Goal: Information Seeking & Learning: Understand process/instructions

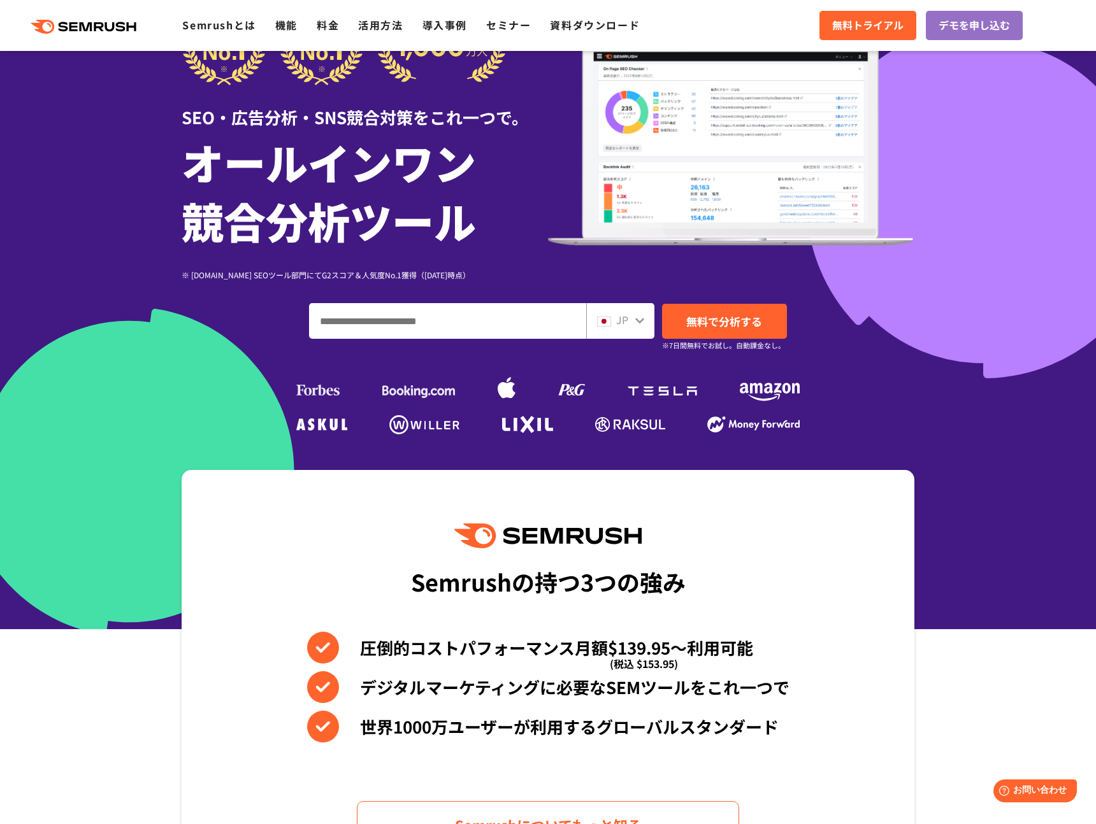
scroll to position [80, 0]
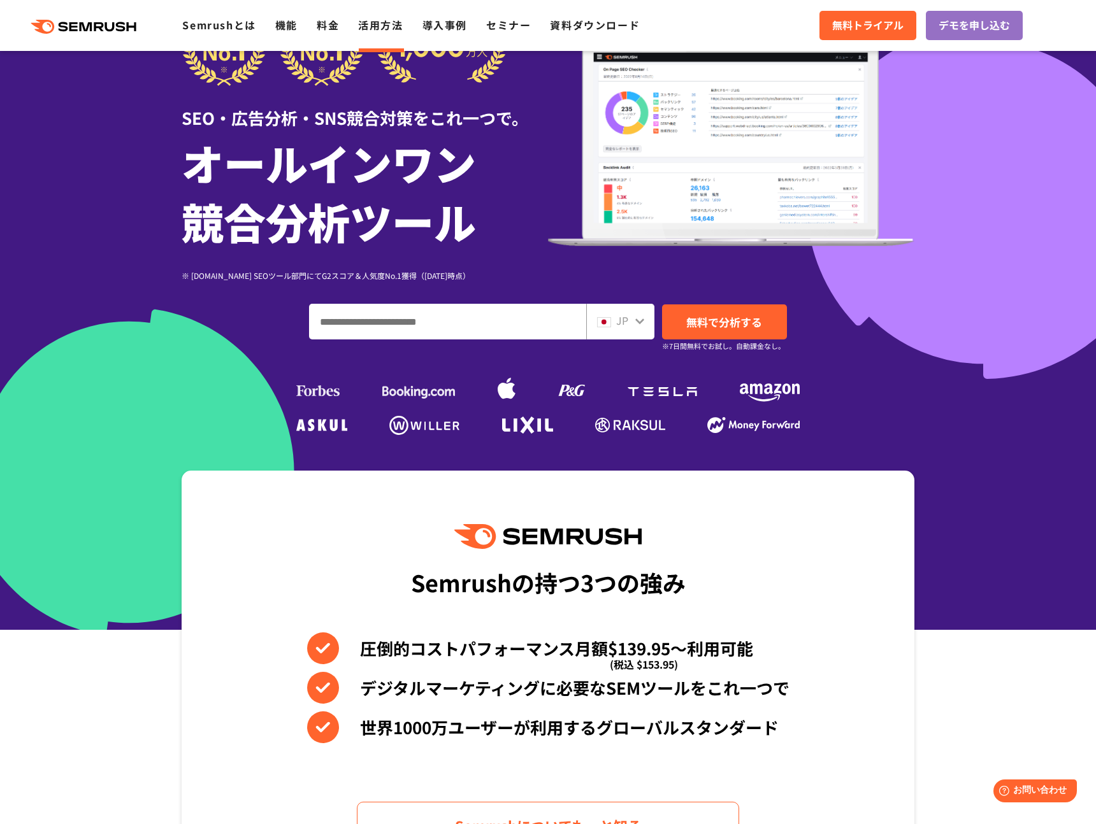
click at [385, 20] on link "活用方法" at bounding box center [380, 24] width 45 height 15
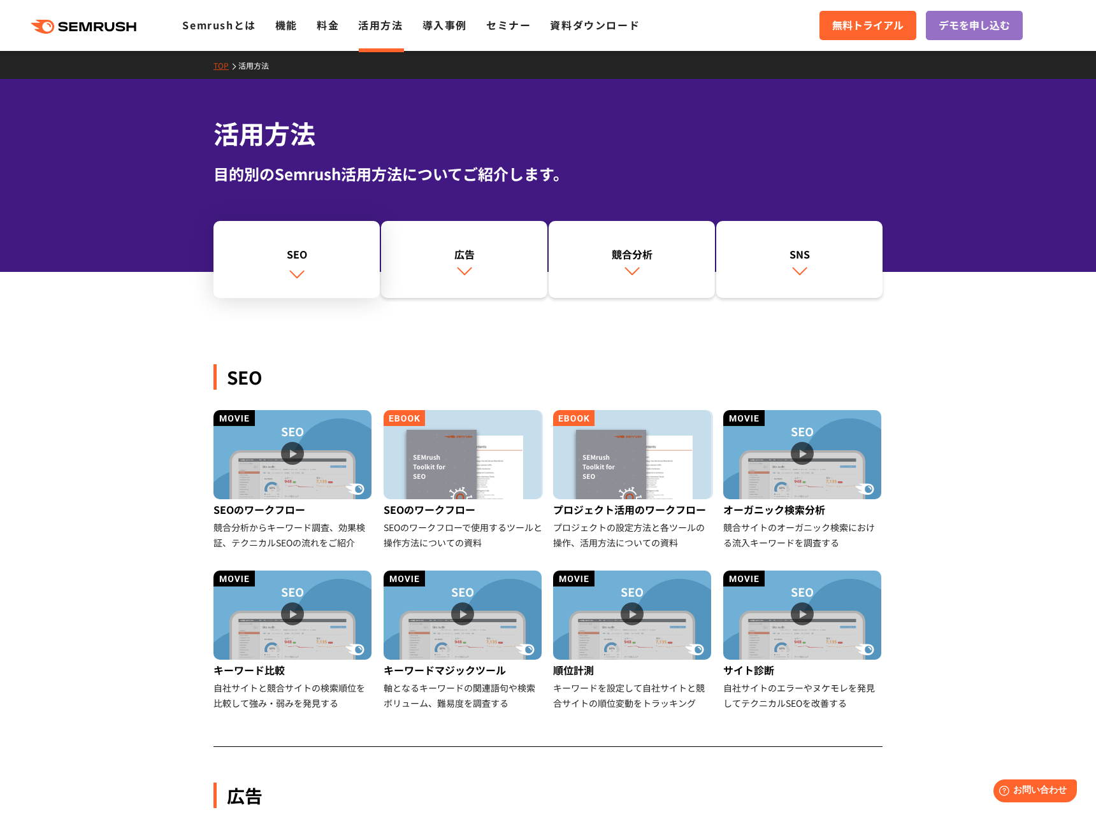
click at [329, 268] on link "SEO" at bounding box center [296, 260] width 166 height 78
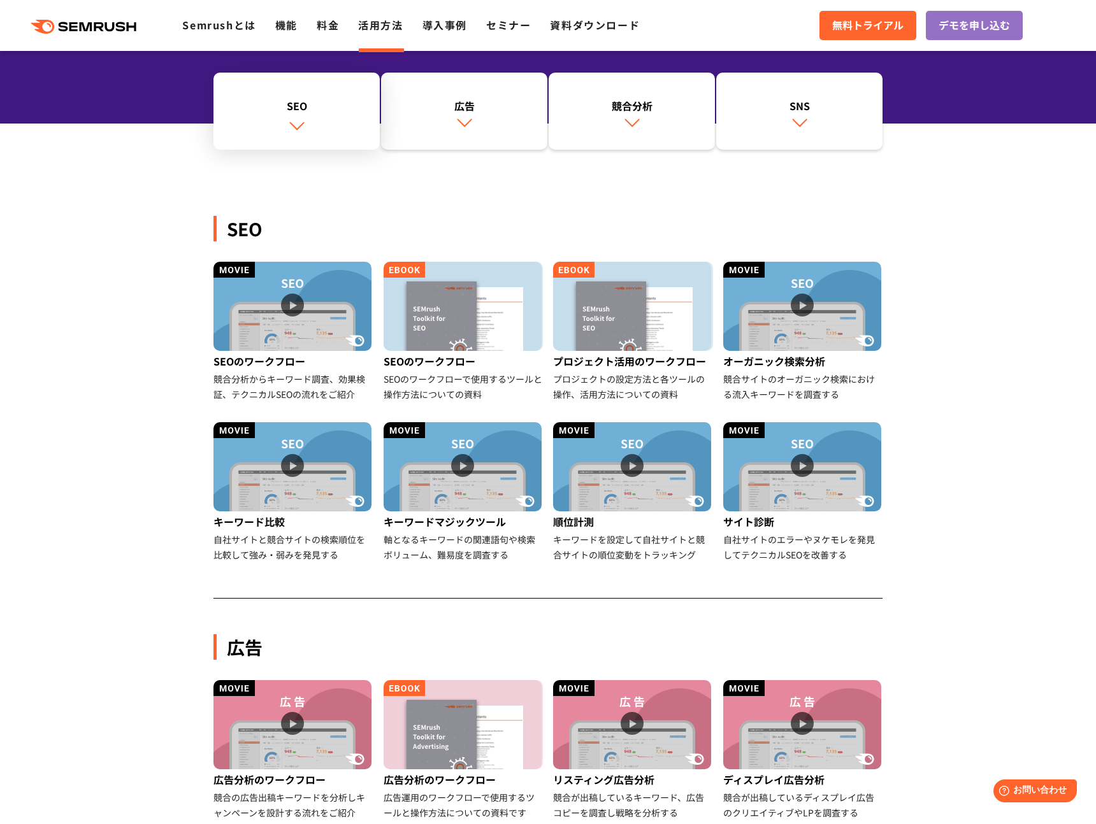
scroll to position [293, 0]
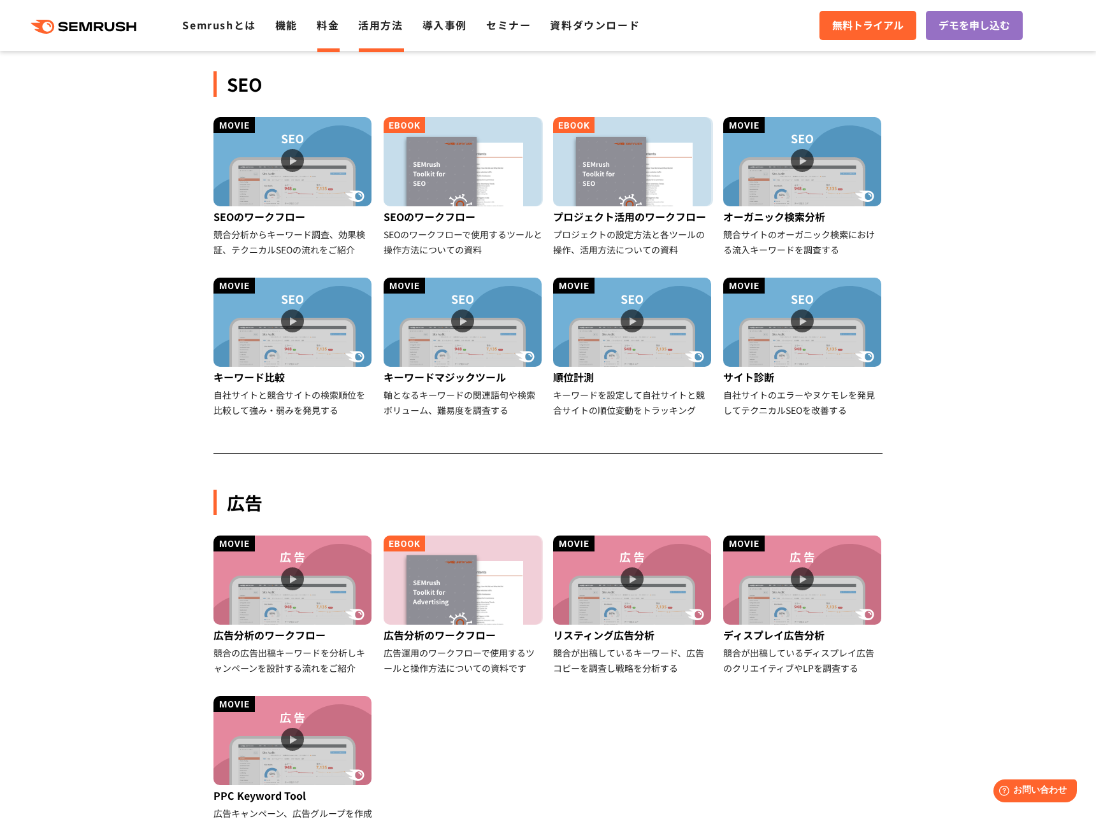
click at [332, 17] on link "料金" at bounding box center [328, 24] width 22 height 15
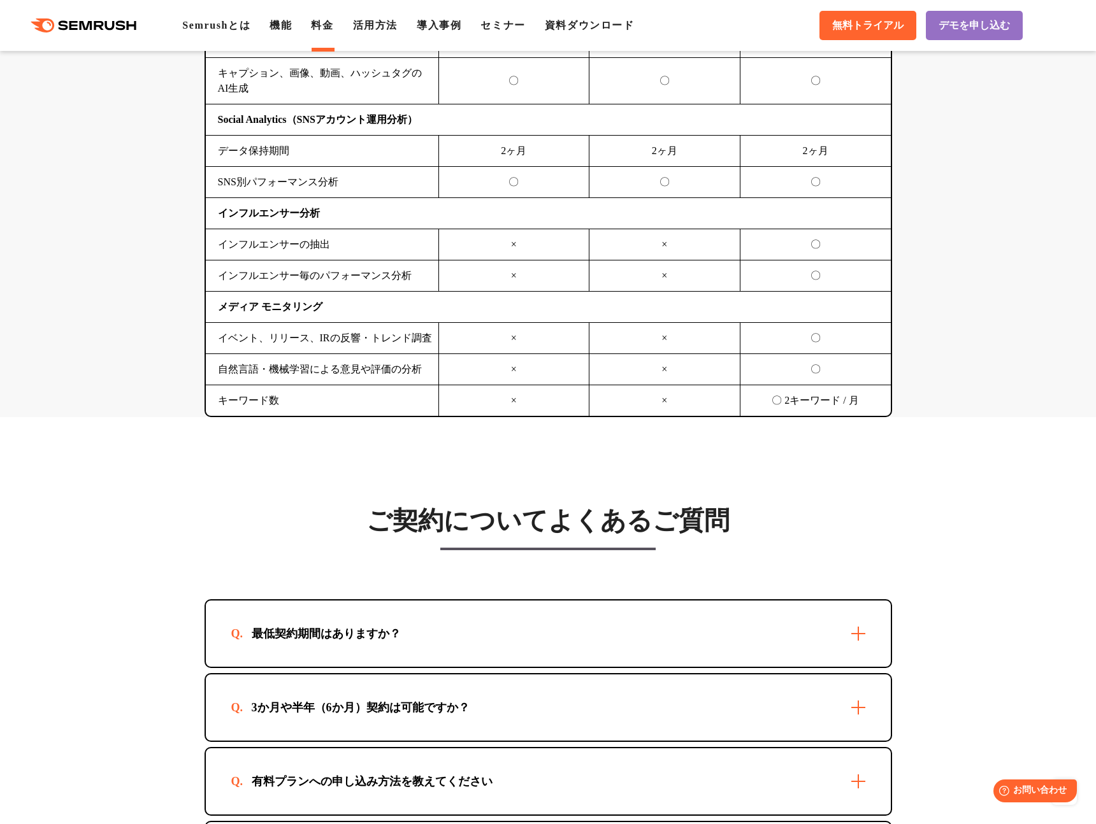
scroll to position [3165, 0]
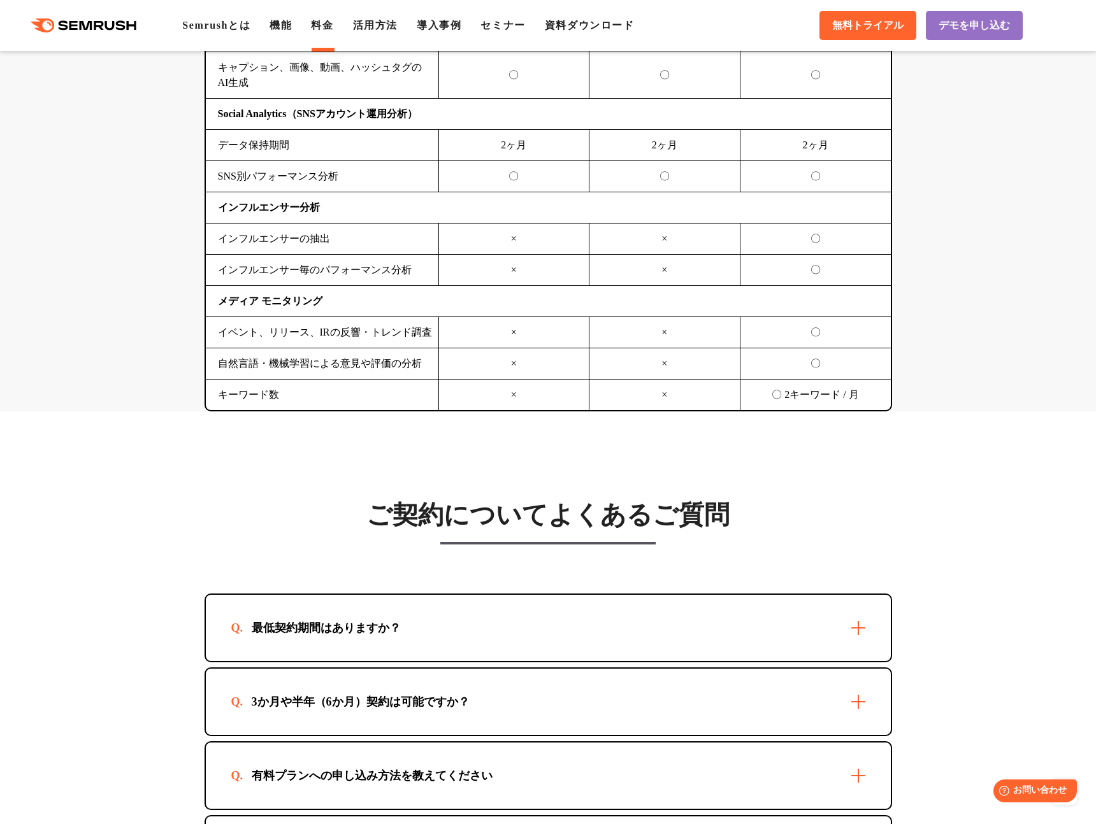
click at [433, 596] on div "最低契約期間はありますか？" at bounding box center [548, 628] width 685 height 66
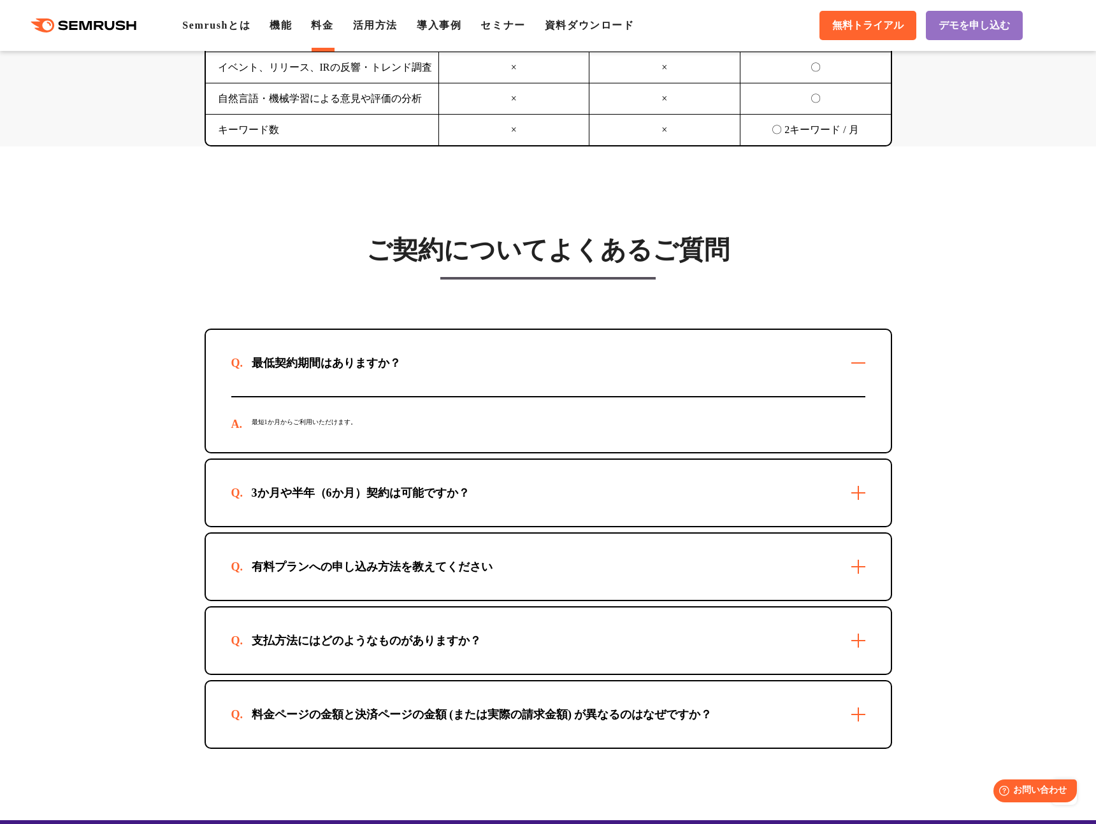
scroll to position [3564, 0]
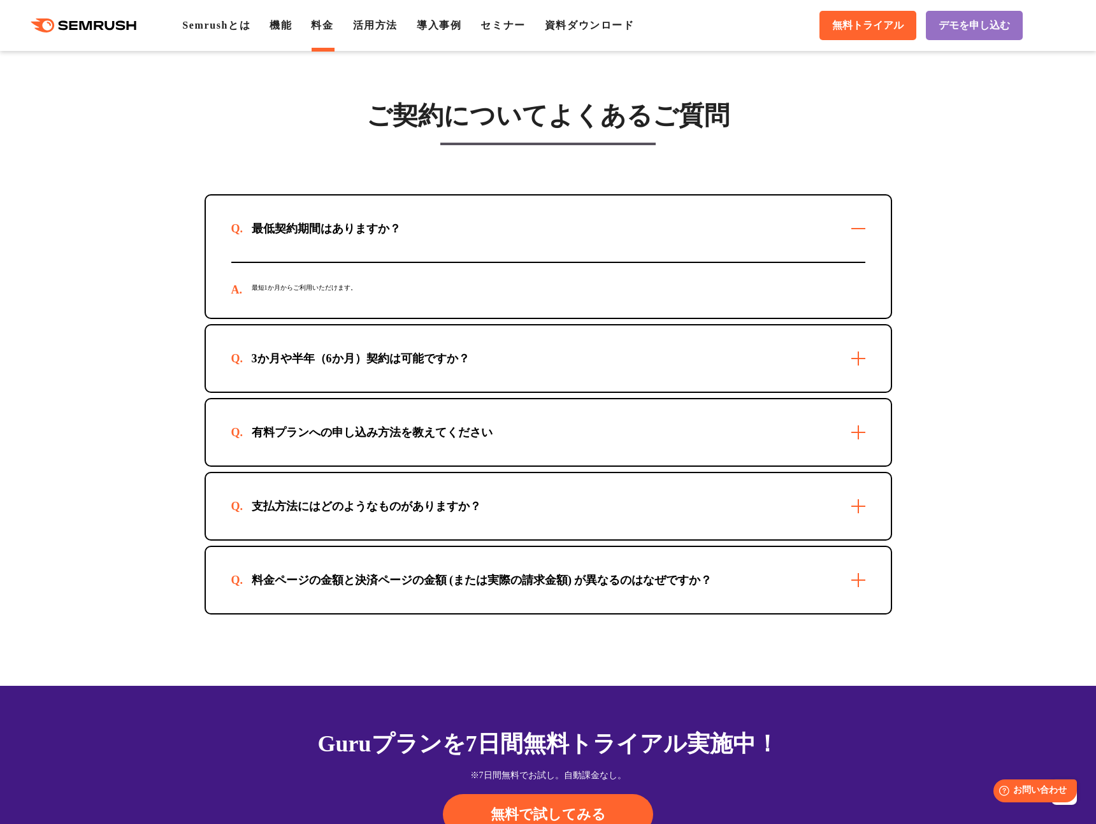
click at [420, 347] on div "3か月や半年（6か月）契約は可能ですか？" at bounding box center [548, 359] width 685 height 66
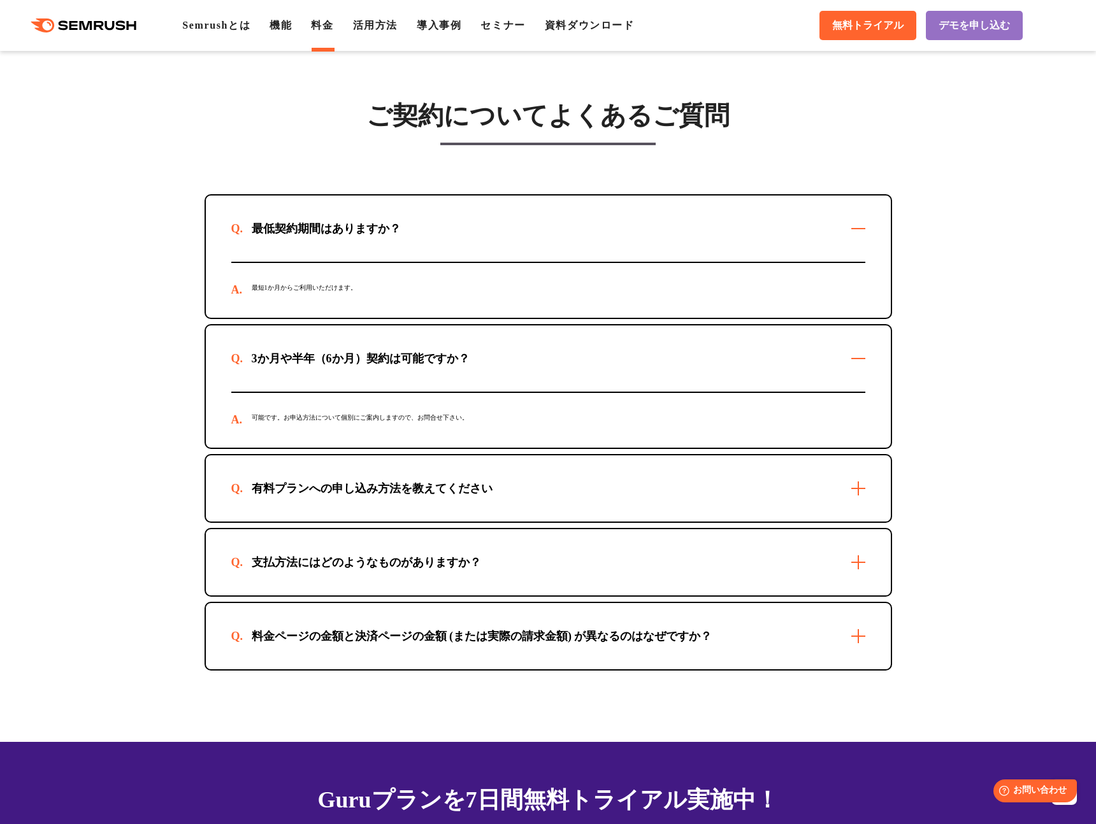
click at [394, 515] on div "有料プランへの申し込み方法を教えてください" at bounding box center [548, 489] width 685 height 66
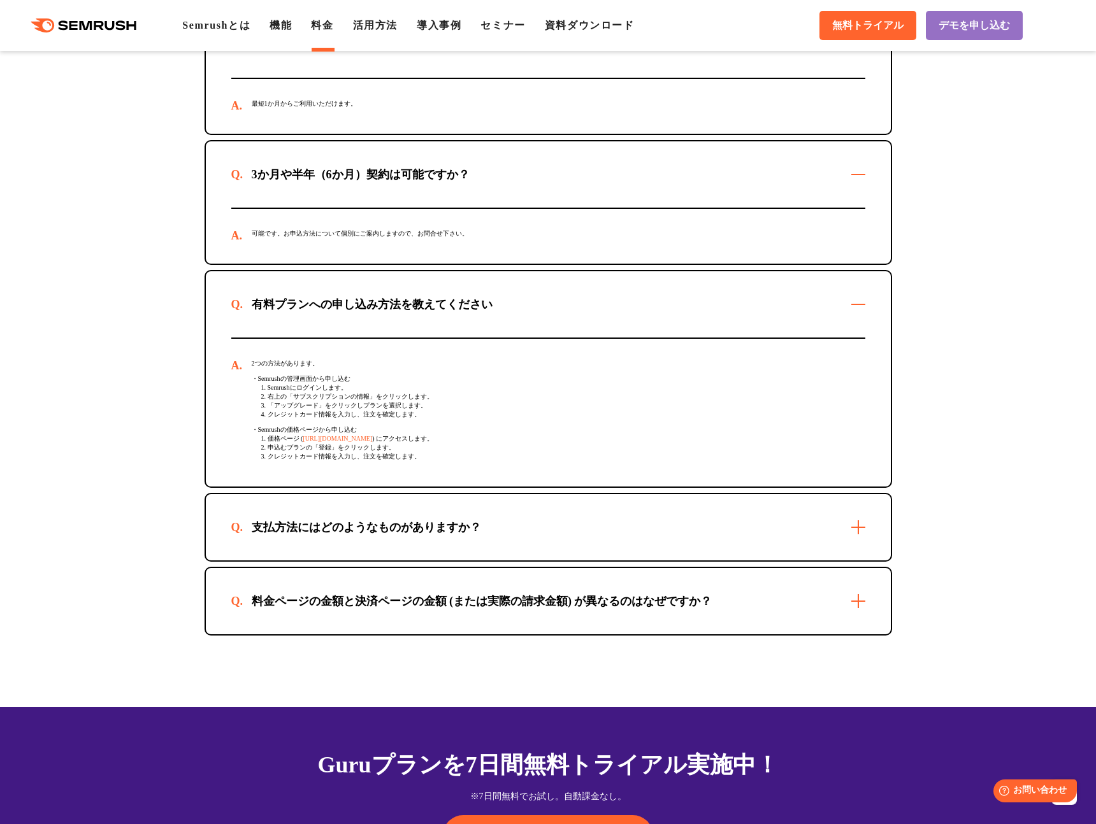
scroll to position [3792, 0]
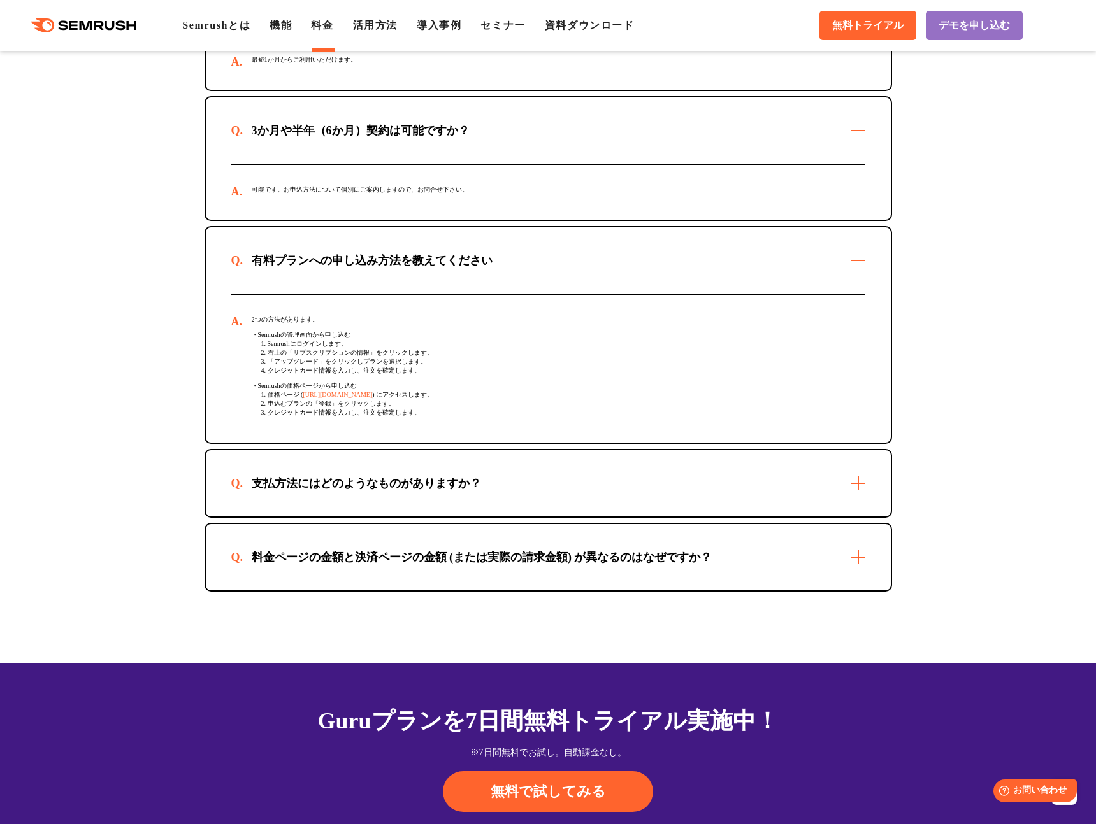
click at [394, 515] on div "支払方法にはどのようなものがありますか？" at bounding box center [548, 483] width 685 height 66
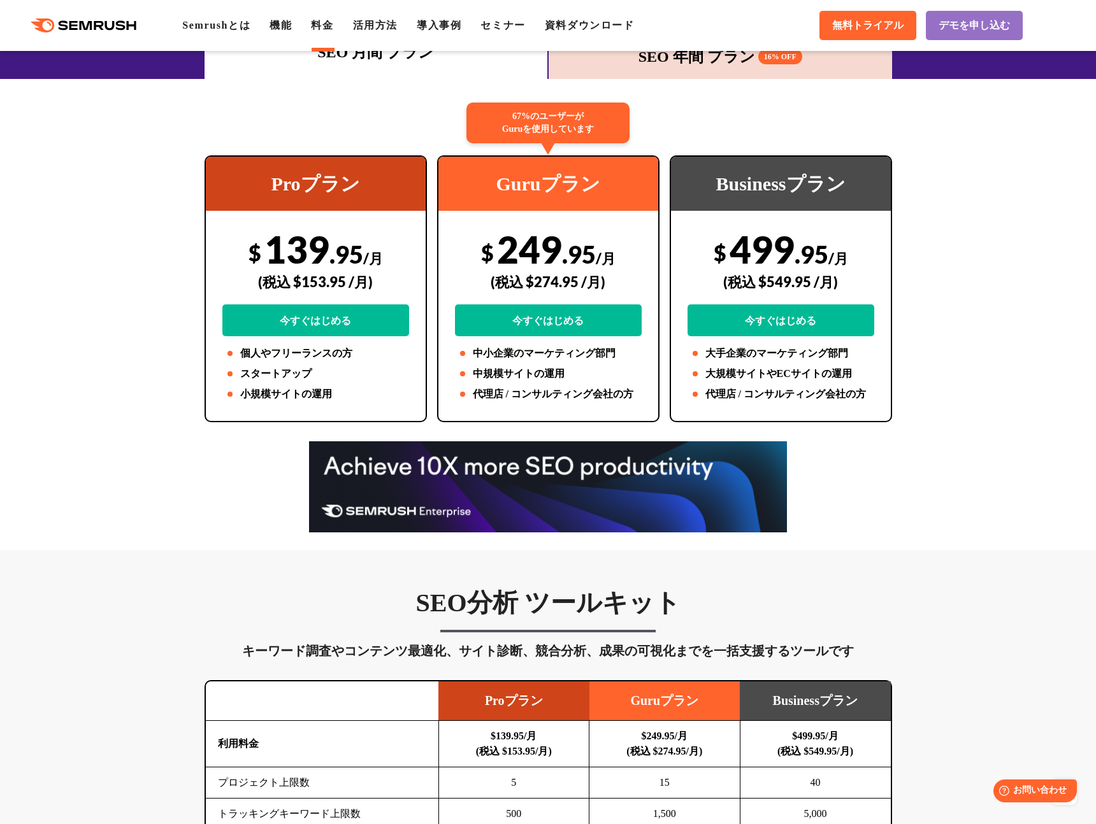
scroll to position [0, 0]
